Goal: Transaction & Acquisition: Purchase product/service

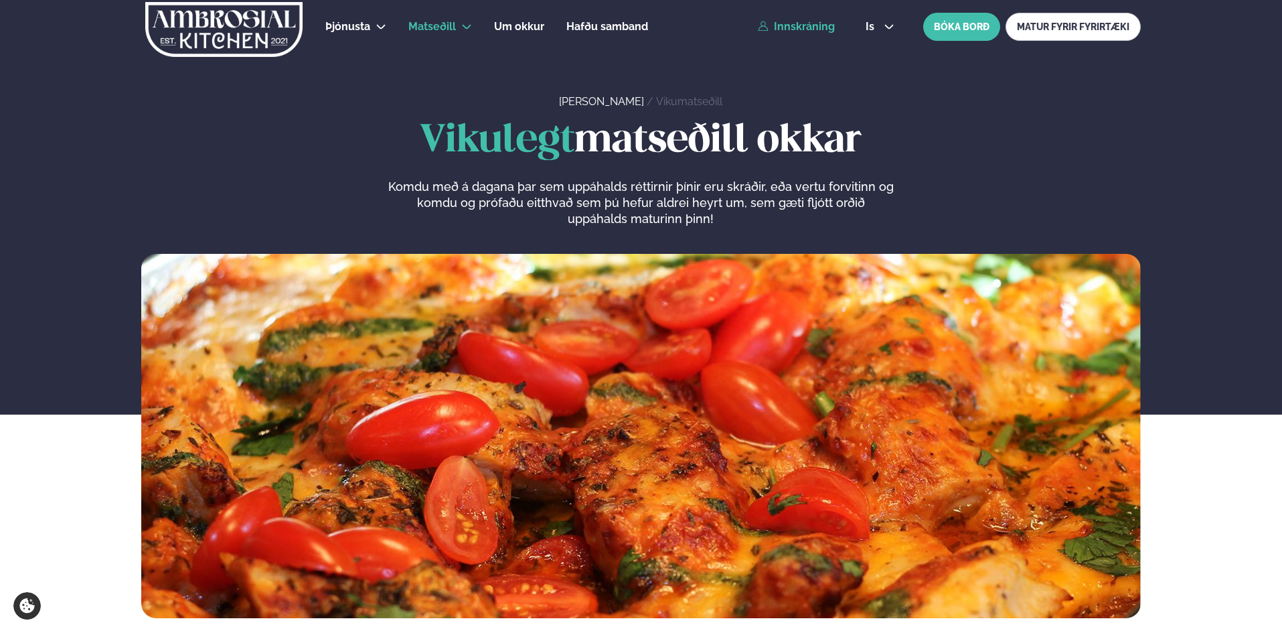
click at [797, 27] on link "Innskráning" at bounding box center [796, 27] width 77 height 12
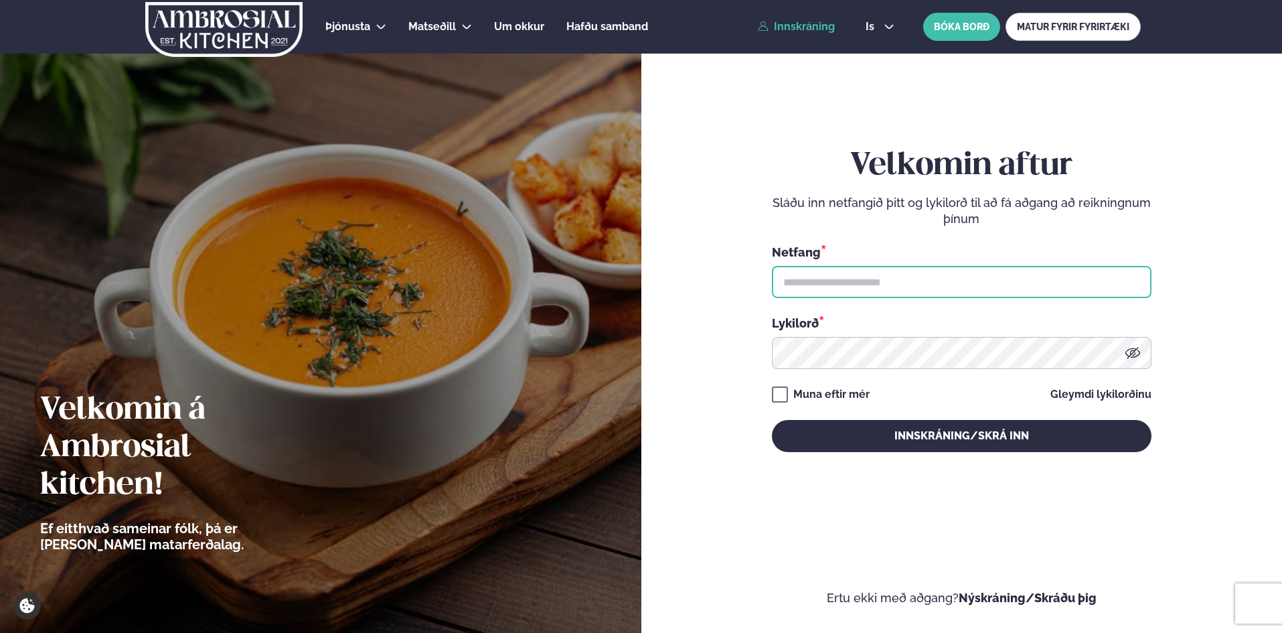
click at [815, 281] on input "text" at bounding box center [962, 282] width 380 height 32
type input "**********"
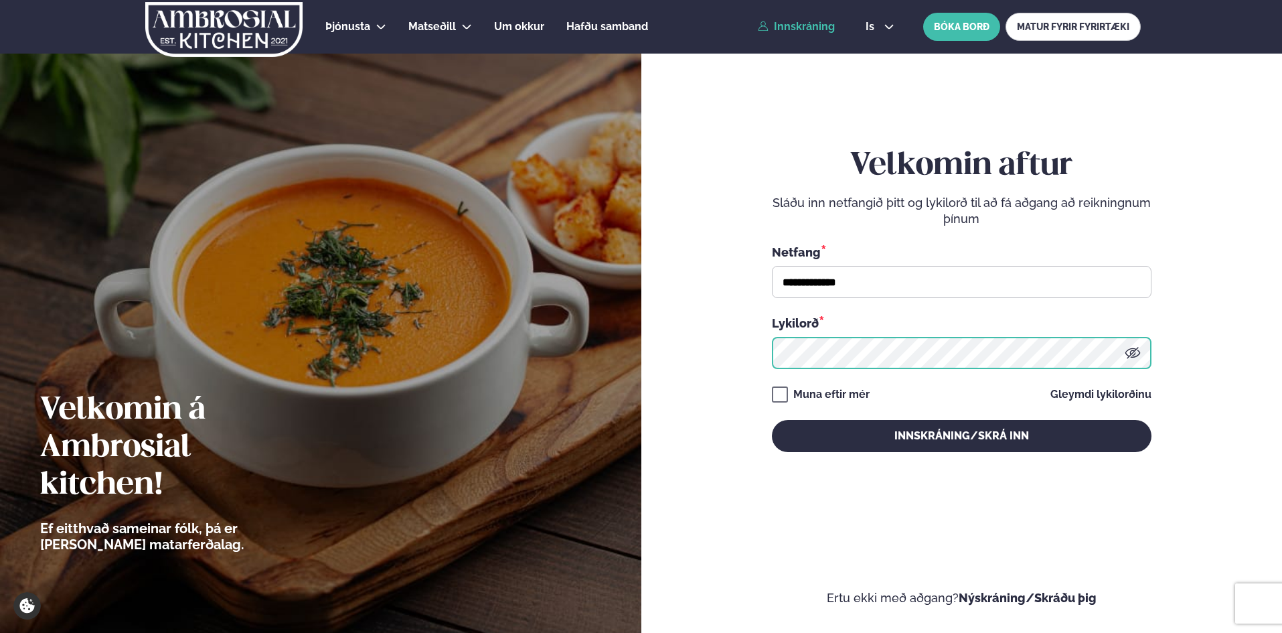
click at [772, 420] on button "Innskráning/Skrá inn" at bounding box center [962, 436] width 380 height 32
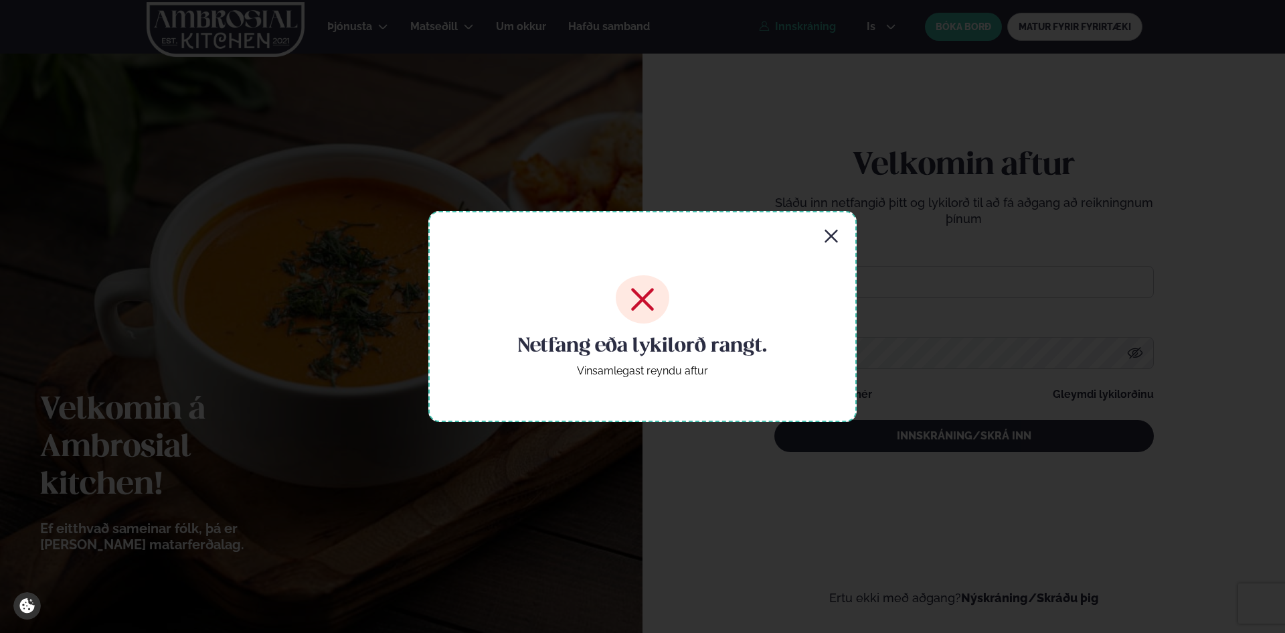
click at [840, 224] on div "Netfang eða lykilorð rangt. Vinsamlegast reyndu aftur" at bounding box center [642, 316] width 428 height 210
click at [837, 230] on icon "button" at bounding box center [831, 236] width 16 height 16
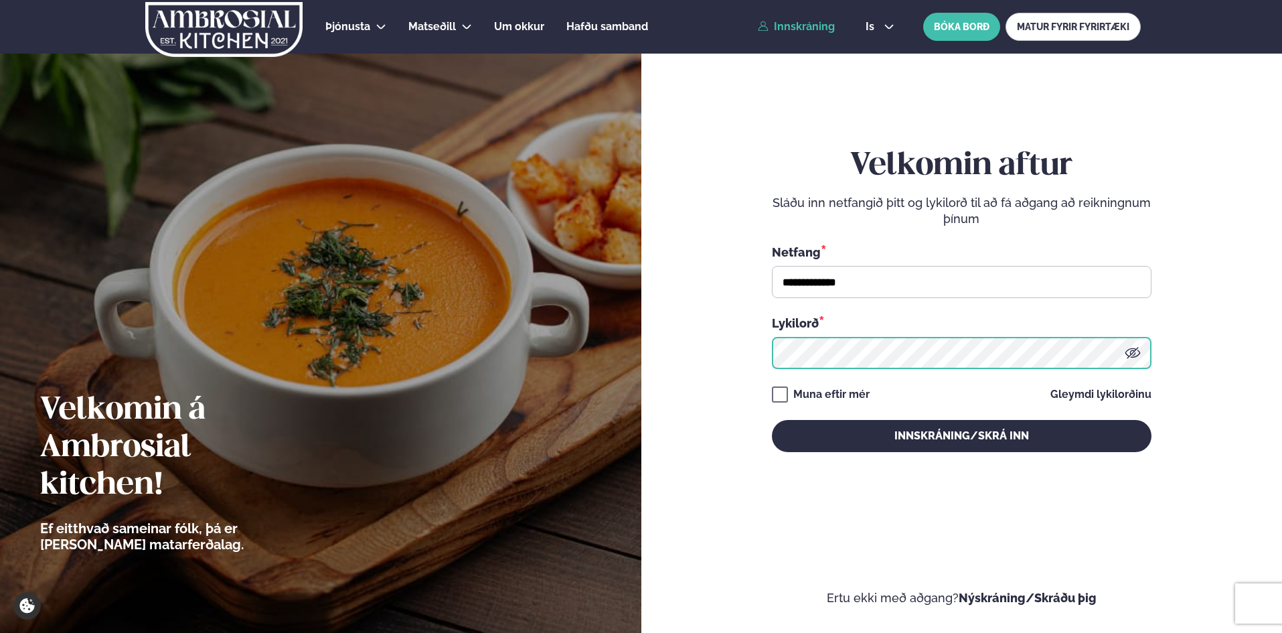
click at [772, 420] on button "Innskráning/Skrá inn" at bounding box center [962, 436] width 380 height 32
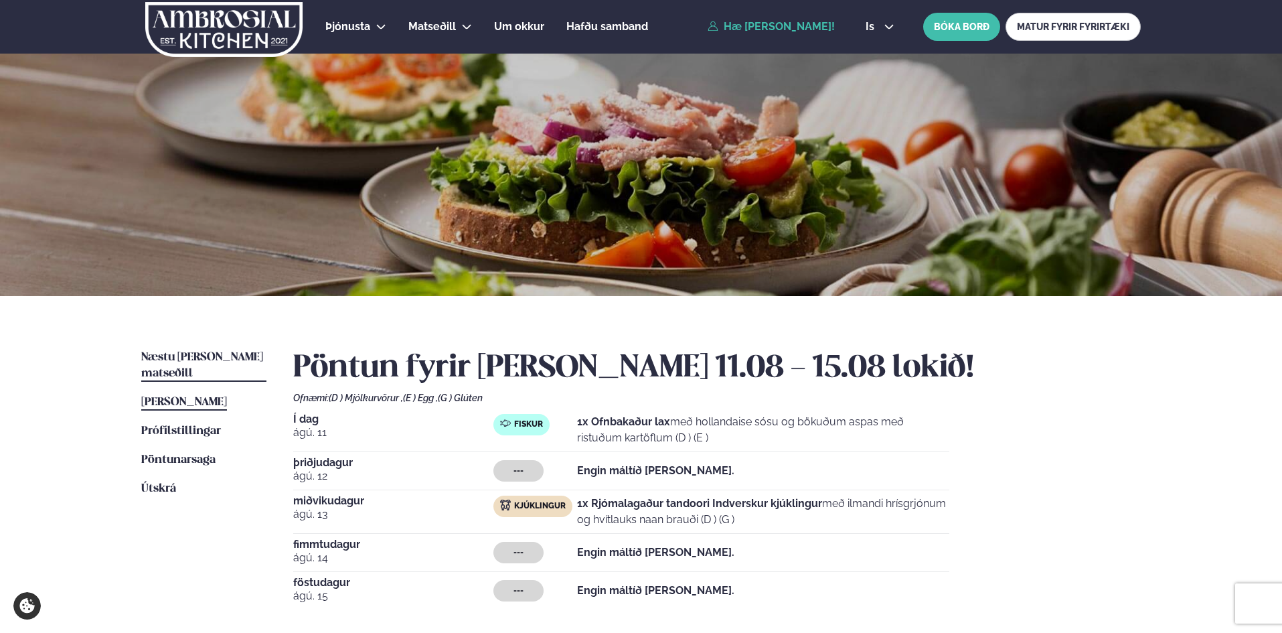
click at [194, 360] on span "Næstu [PERSON_NAME] matseðill" at bounding box center [202, 364] width 122 height 27
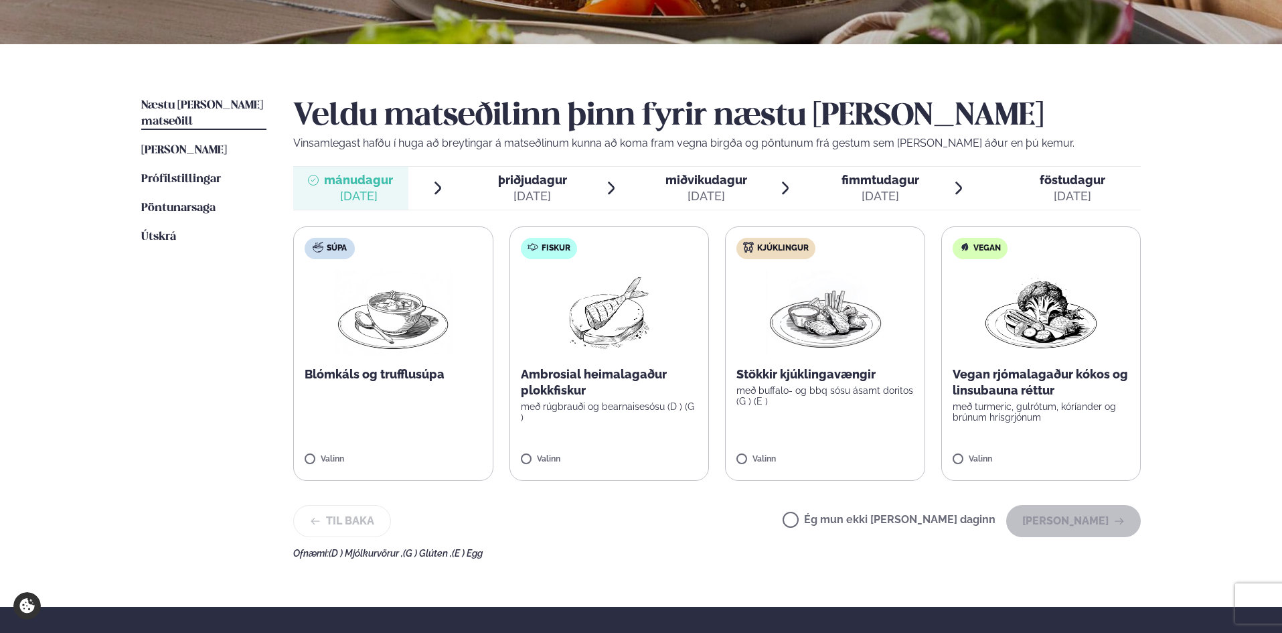
scroll to position [268, 0]
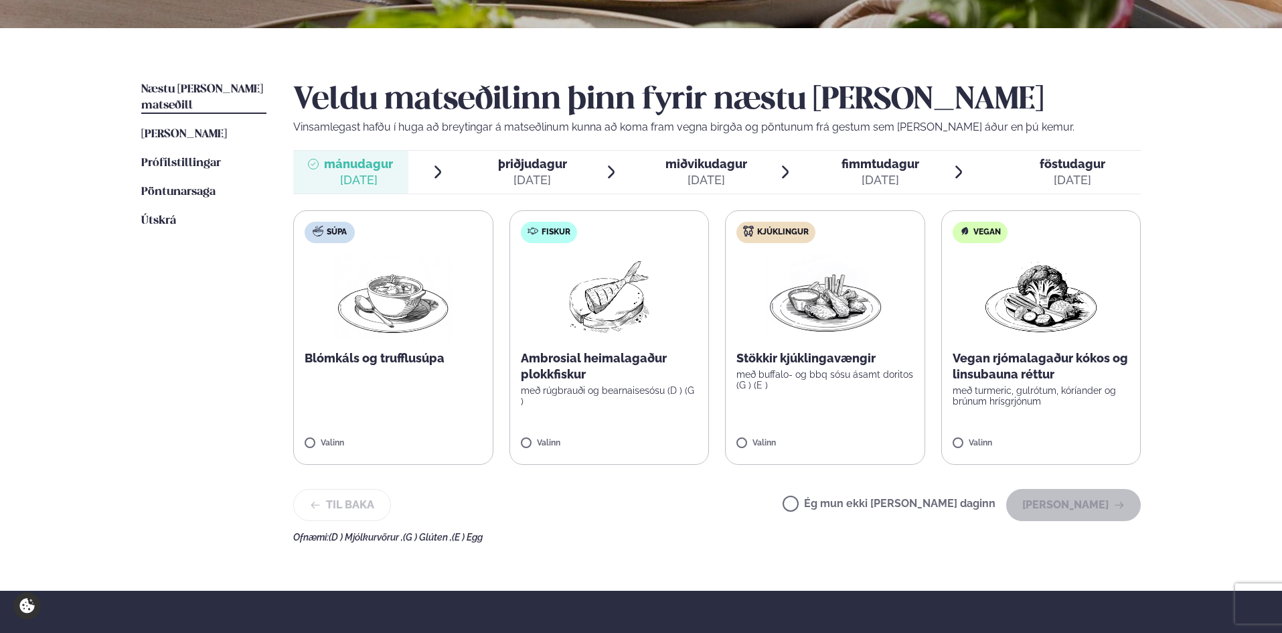
click at [723, 167] on span "miðvikudagur" at bounding box center [706, 164] width 82 height 14
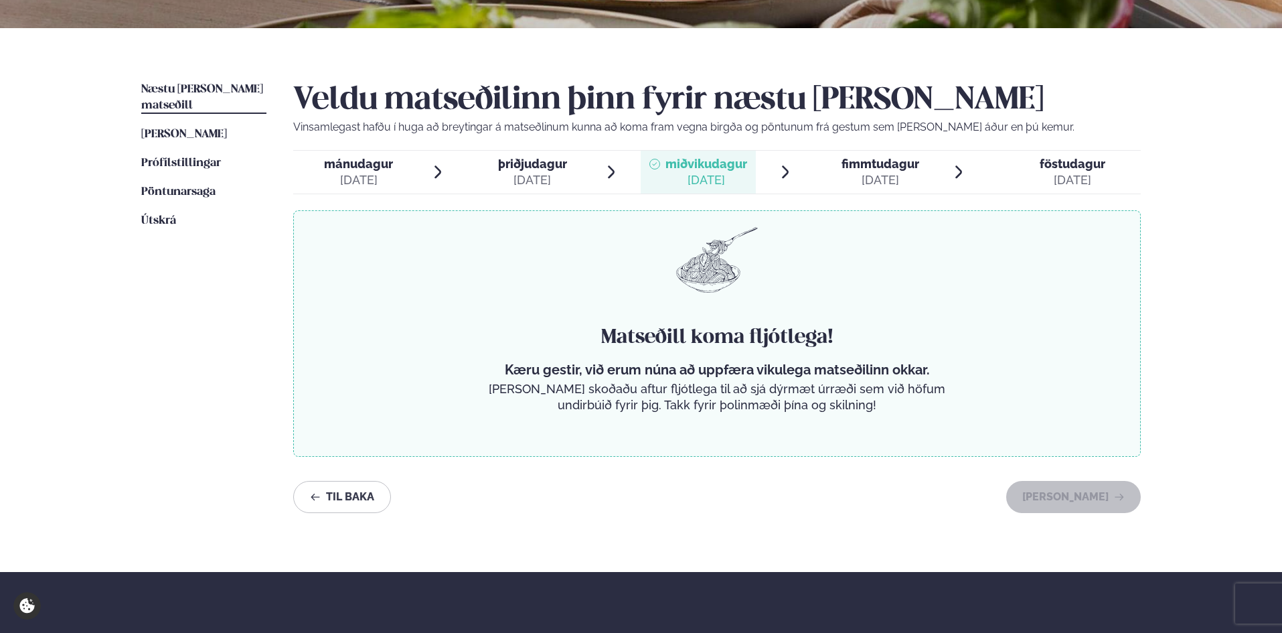
click at [554, 172] on div "[DATE]" at bounding box center [532, 180] width 69 height 16
click at [335, 173] on div "[DATE]" at bounding box center [358, 180] width 69 height 16
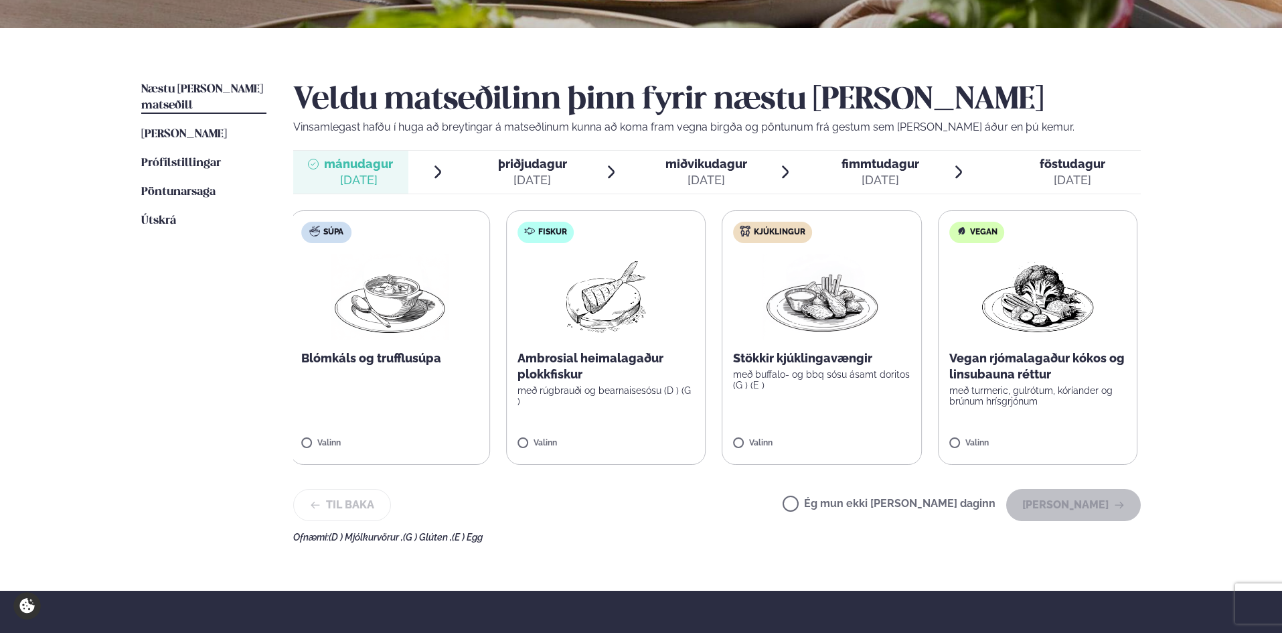
click at [1000, 376] on p "Vegan rjómalagaður kókos og linsubauna réttur" at bounding box center [1037, 366] width 177 height 32
click at [999, 430] on label "Vegan Vegan rjómalagaður kókos og linsubauna réttur með turmeric, gulrótum, kór…" at bounding box center [1041, 337] width 200 height 254
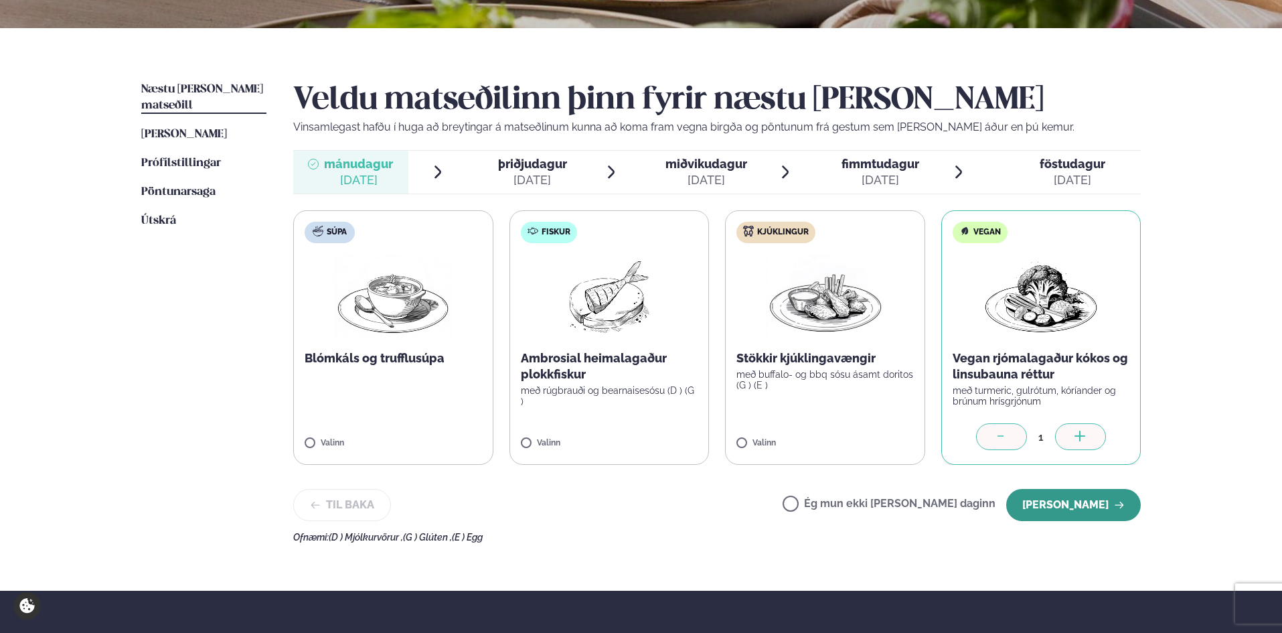
click at [1060, 512] on button "[PERSON_NAME]" at bounding box center [1073, 505] width 135 height 32
